Goal: Find specific page/section: Find specific page/section

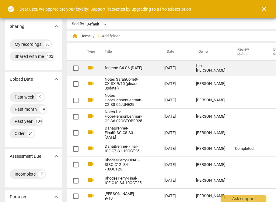
click at [201, 70] on div "fen [PERSON_NAME]" at bounding box center [210, 68] width 29 height 9
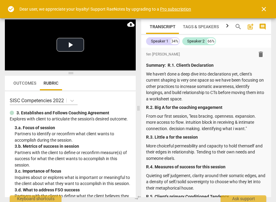
click at [26, 81] on span "Outcomes" at bounding box center [24, 83] width 23 height 5
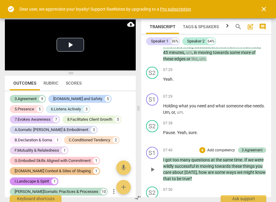
scroll to position [1815, 0]
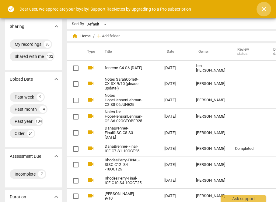
click at [267, 7] on span "close" at bounding box center [263, 8] width 15 height 7
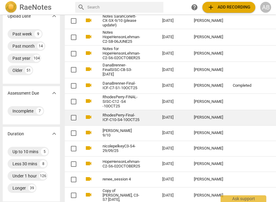
scroll to position [64, 2]
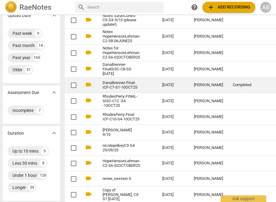
click at [132, 86] on link "DanaBrenner-Final-ICF-C7-S1-10OCT25" at bounding box center [121, 85] width 38 height 9
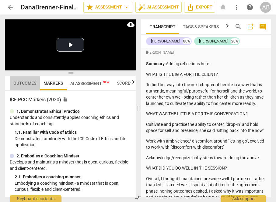
click at [23, 81] on span "Outcomes" at bounding box center [24, 83] width 23 height 5
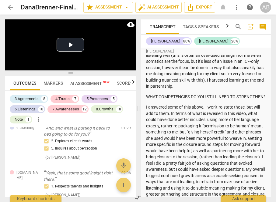
scroll to position [189, 0]
